Goal: Task Accomplishment & Management: Use online tool/utility

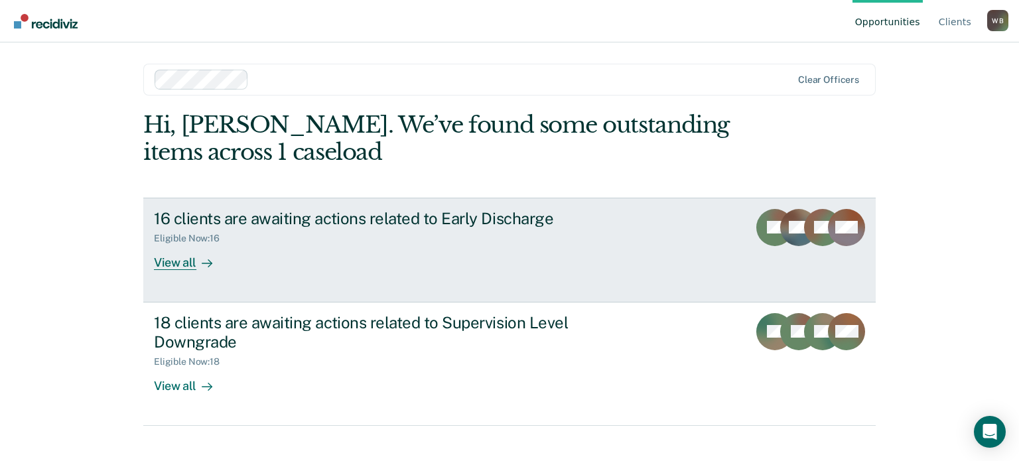
click at [372, 257] on div "16 clients are awaiting actions related to Early Discharge Eligible Now : 16 Vi…" at bounding box center [403, 239] width 498 height 61
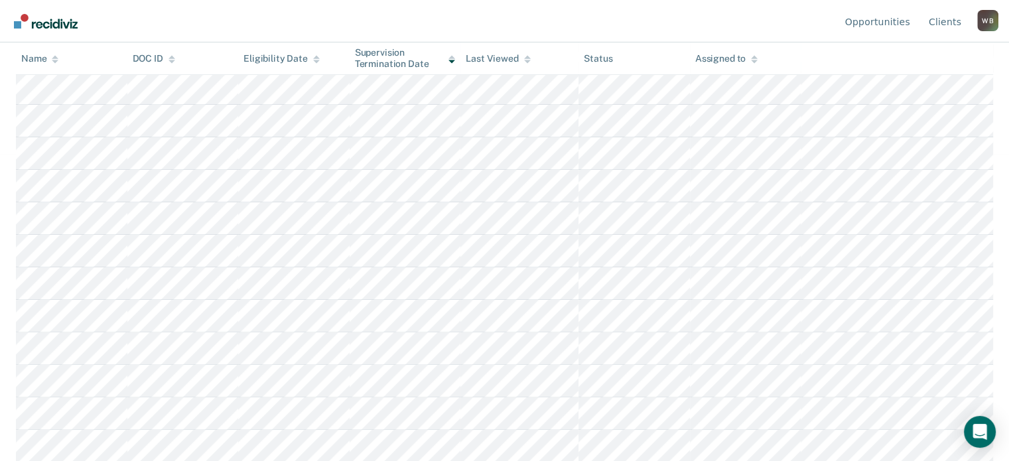
scroll to position [42, 0]
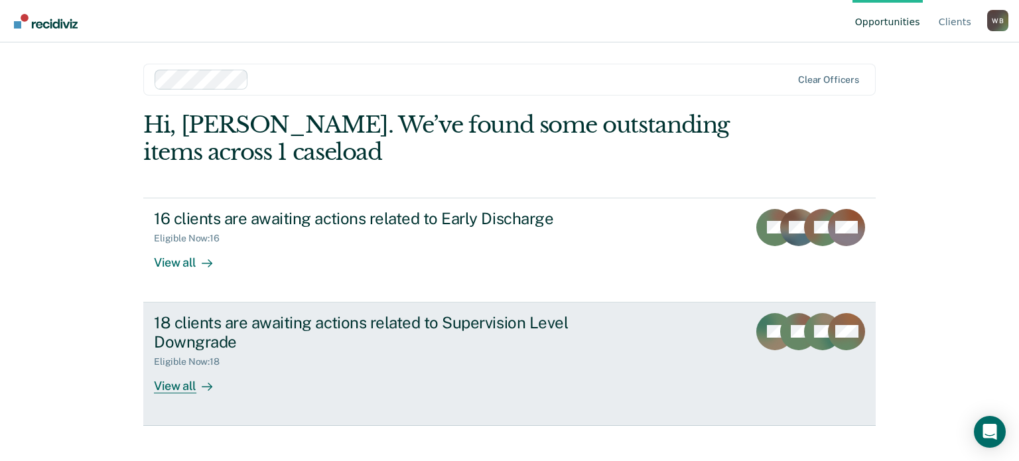
click at [330, 358] on div "Eligible Now : 18" at bounding box center [387, 359] width 466 height 17
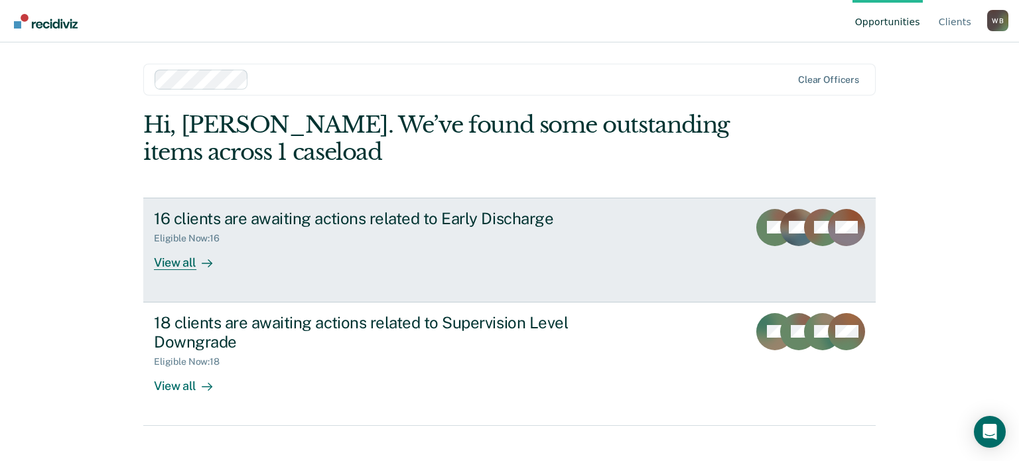
click at [494, 223] on div "16 clients are awaiting actions related to Early Discharge" at bounding box center [387, 218] width 466 height 19
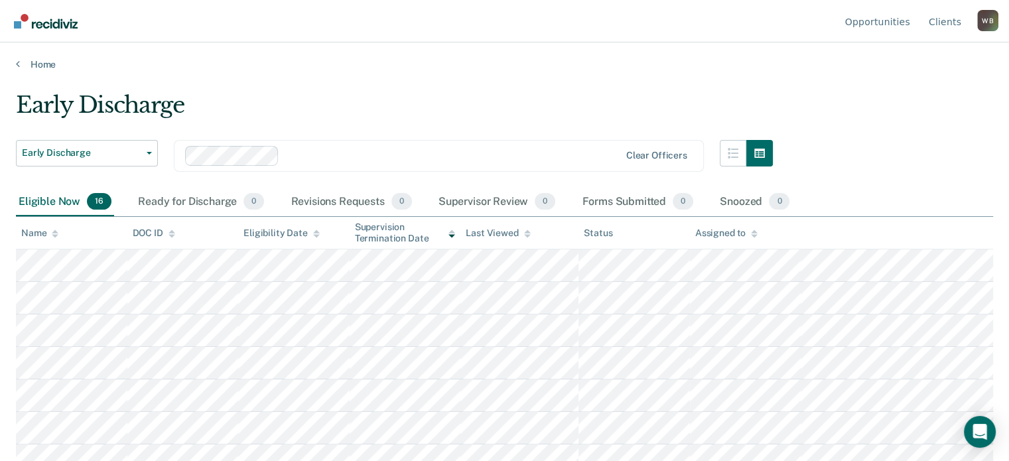
click at [401, 155] on div at bounding box center [452, 155] width 334 height 15
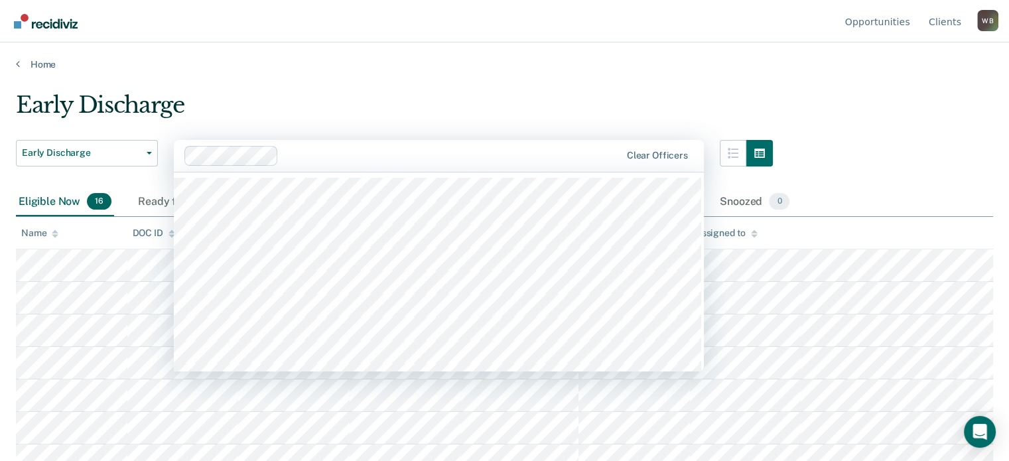
click at [403, 104] on div "Early Discharge" at bounding box center [394, 111] width 757 height 38
